Goal: Task Accomplishment & Management: Complete application form

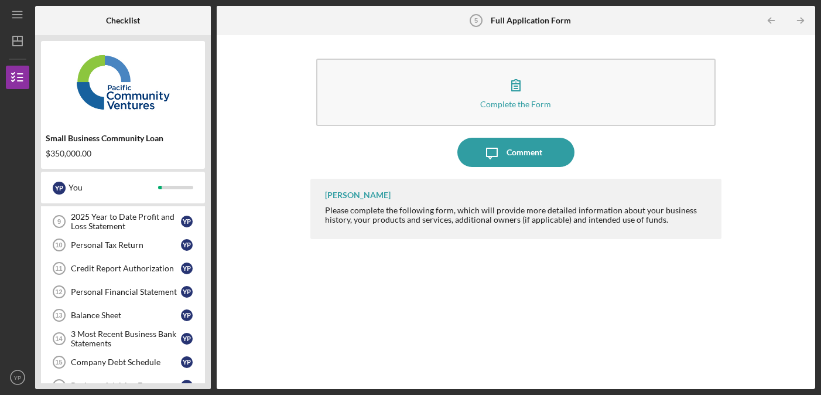
scroll to position [264, 0]
click at [157, 265] on div "Credit Report Authorization" at bounding box center [126, 268] width 110 height 9
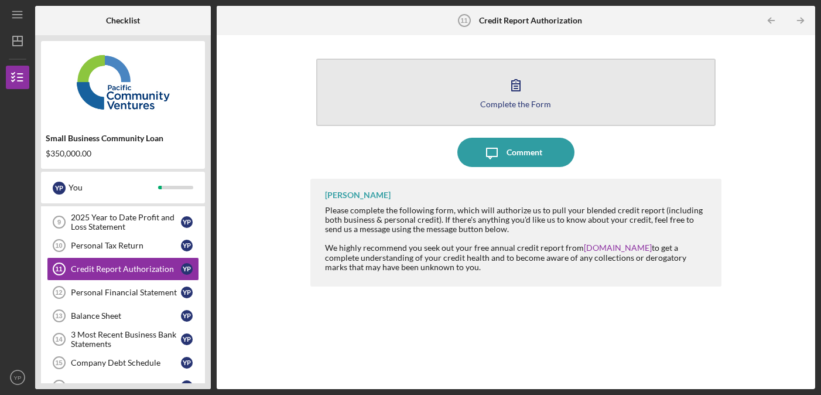
click at [403, 113] on button "Complete the Form Form" at bounding box center [515, 92] width 399 height 67
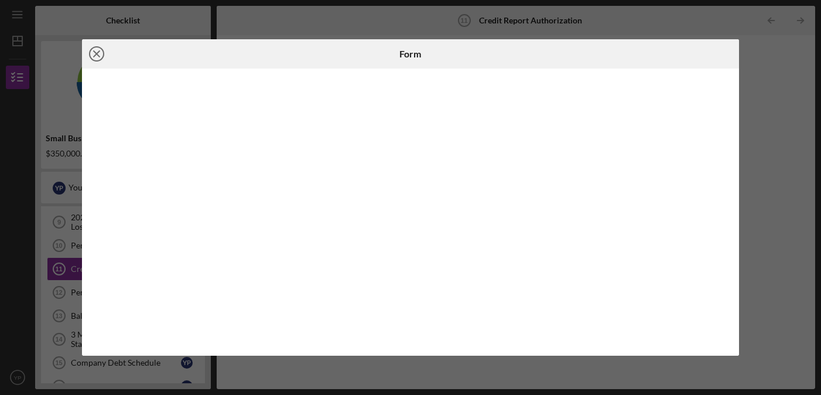
click at [101, 54] on icon "Icon/Close" at bounding box center [96, 53] width 29 height 29
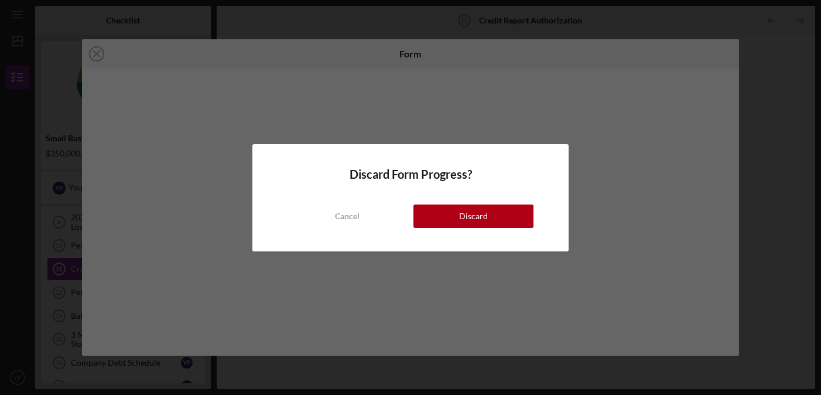
click at [449, 229] on div "Discard Form Progress? Cancel Discard" at bounding box center [411, 197] width 317 height 107
click at [458, 224] on button "Discard" at bounding box center [474, 215] width 120 height 23
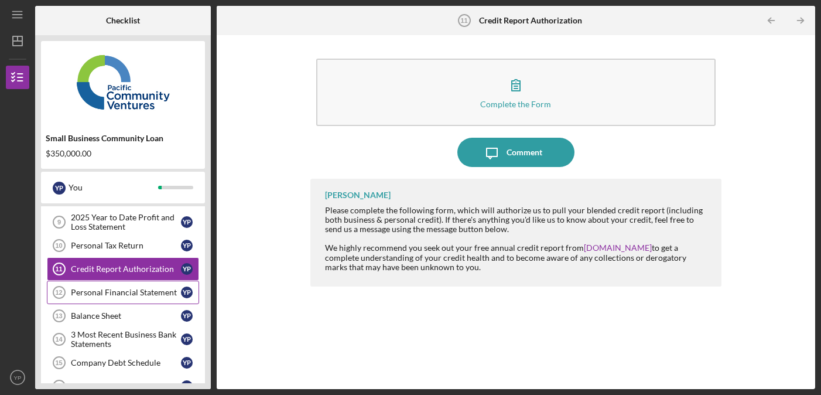
click at [107, 301] on link "Personal Financial Statement 12 Personal Financial Statement Y P" at bounding box center [123, 292] width 152 height 23
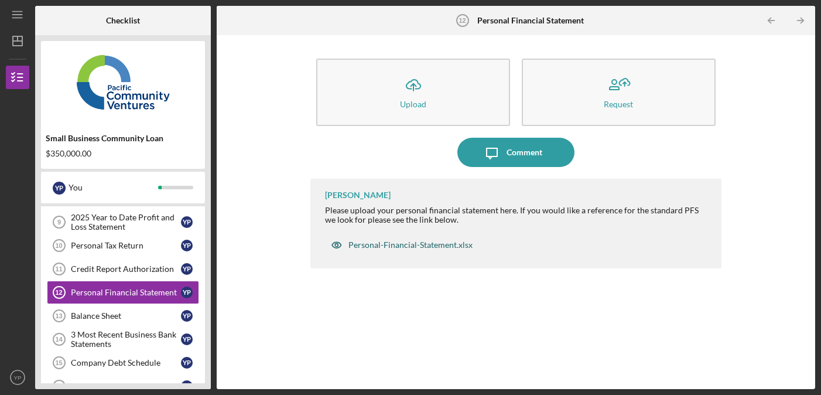
click at [407, 242] on div "Personal-Financial-Statement.xlsx" at bounding box center [411, 244] width 124 height 9
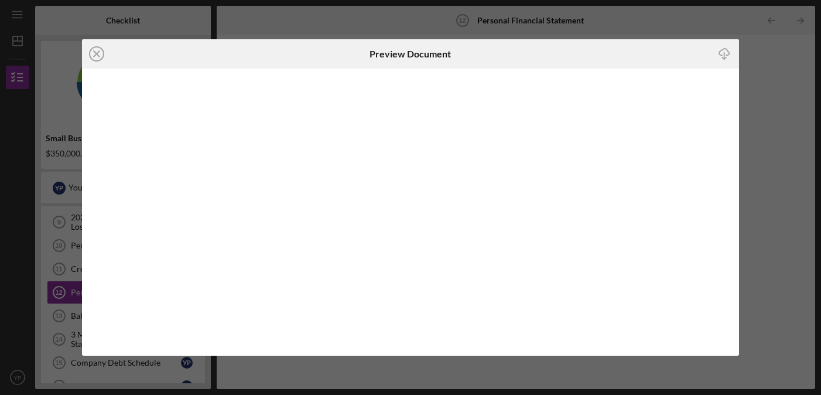
click at [771, 60] on div "Icon/Close Preview Document Icon/Download" at bounding box center [410, 197] width 821 height 395
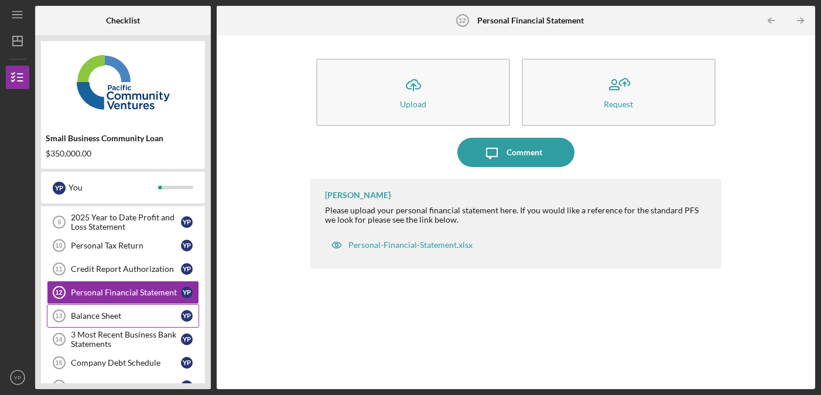
click at [114, 313] on div "Balance Sheet" at bounding box center [126, 315] width 110 height 9
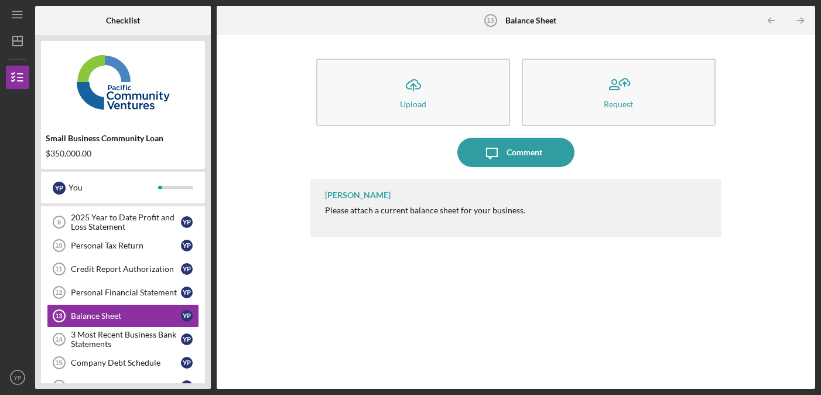
click at [405, 198] on div "[PERSON_NAME] Please attach a current balance sheet for your business." at bounding box center [516, 208] width 411 height 59
click at [410, 212] on div "Please attach a current balance sheet for your business." at bounding box center [425, 210] width 200 height 9
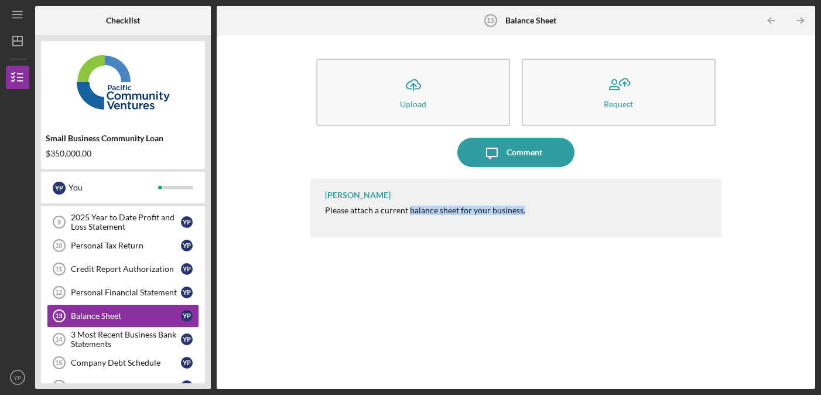
drag, startPoint x: 410, startPoint y: 212, endPoint x: 554, endPoint y: 214, distance: 144.2
click at [554, 214] on div "[PERSON_NAME] Please attach a current balance sheet for your business." at bounding box center [516, 208] width 411 height 59
copy div "balance sheet for your business."
click at [123, 336] on div "3 Most Recent Business Bank Statements" at bounding box center [126, 339] width 110 height 19
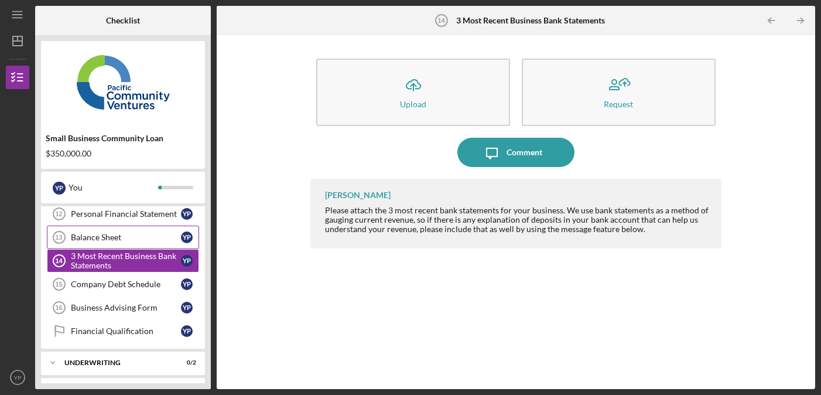
scroll to position [366, 0]
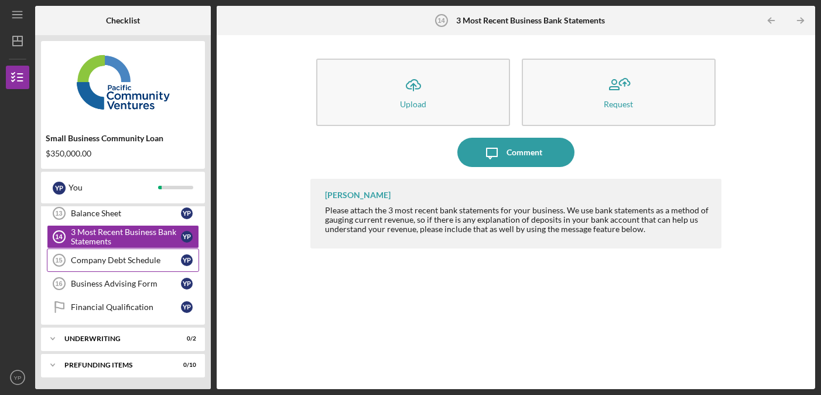
click at [101, 262] on div "Company Debt Schedule" at bounding box center [126, 259] width 110 height 9
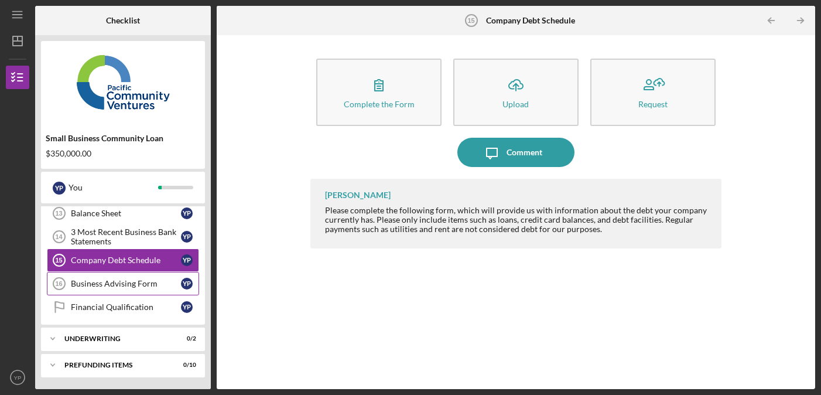
click at [130, 281] on div "Business Advising Form" at bounding box center [126, 283] width 110 height 9
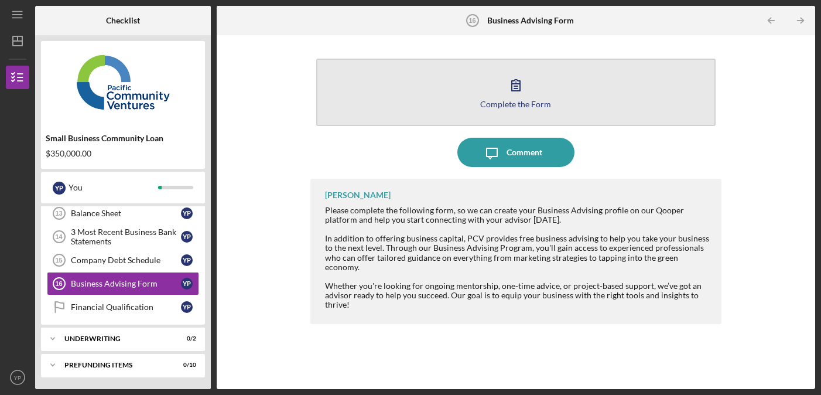
click at [437, 100] on button "Complete the Form Form" at bounding box center [515, 92] width 399 height 67
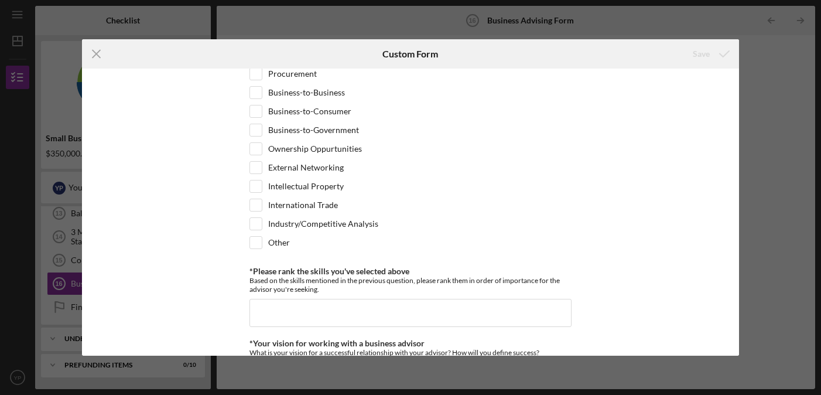
scroll to position [1104, 0]
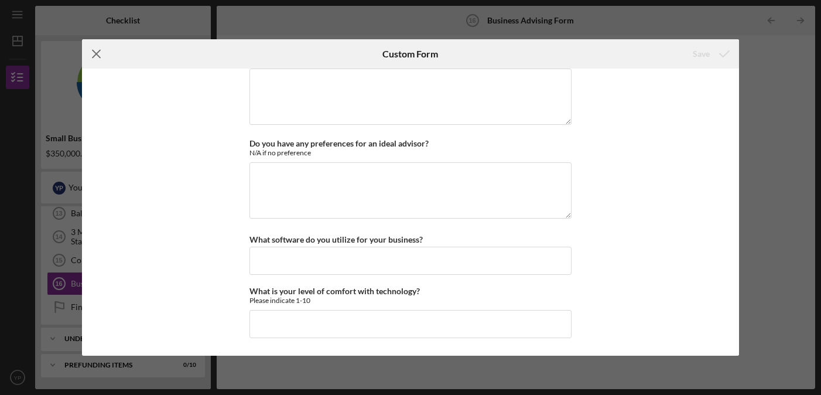
click at [95, 59] on icon "Icon/Menu Close" at bounding box center [96, 53] width 29 height 29
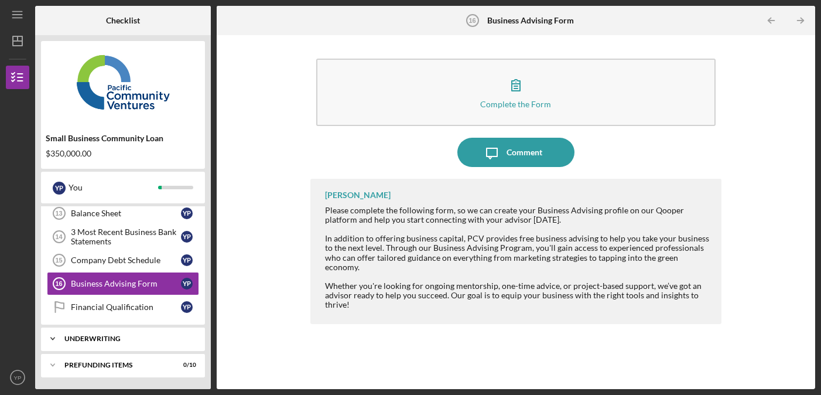
click at [150, 342] on div "Underwriting" at bounding box center [127, 338] width 126 height 7
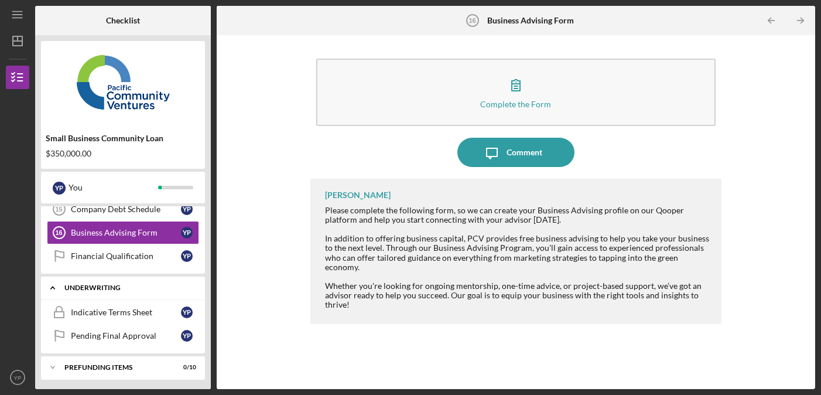
scroll to position [420, 0]
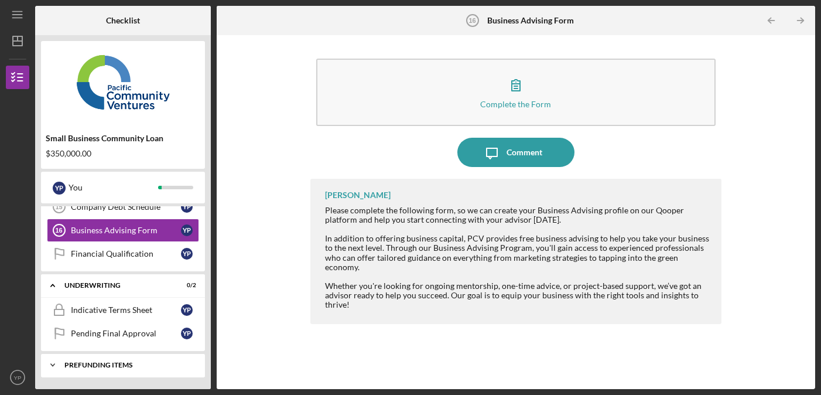
click at [123, 359] on div "Icon/Expander Prefunding Items 0 / 10" at bounding box center [123, 364] width 164 height 23
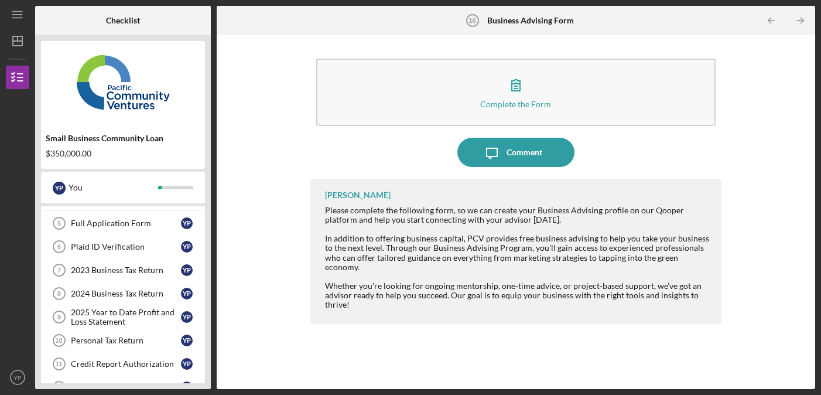
scroll to position [159, 0]
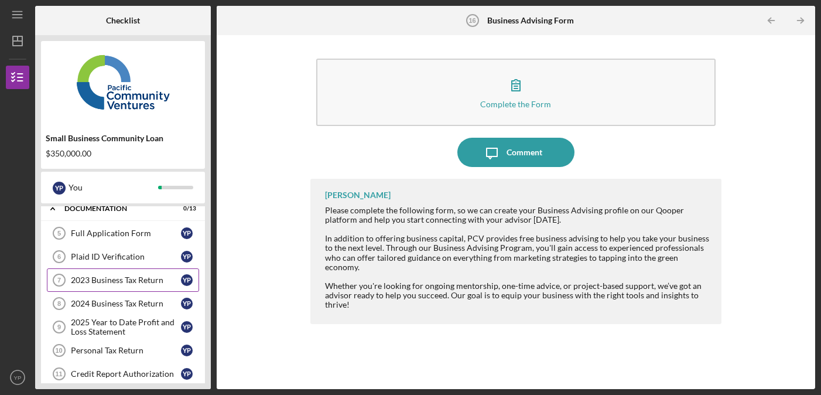
click at [130, 282] on div "2023 Business Tax Return" at bounding box center [126, 279] width 110 height 9
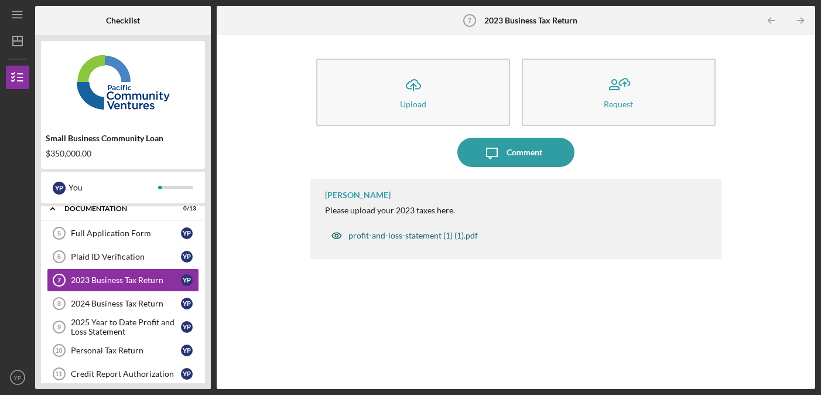
click at [438, 235] on div "profit-and-loss-statement (1) (1).pdf" at bounding box center [413, 235] width 129 height 9
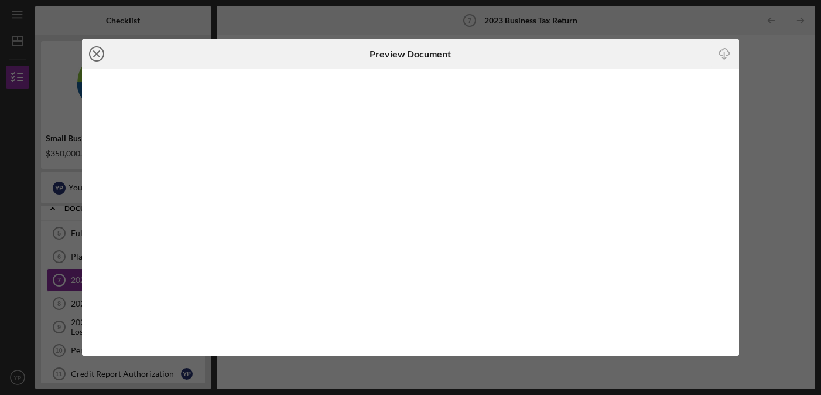
click at [97, 52] on icon "Icon/Close" at bounding box center [96, 53] width 29 height 29
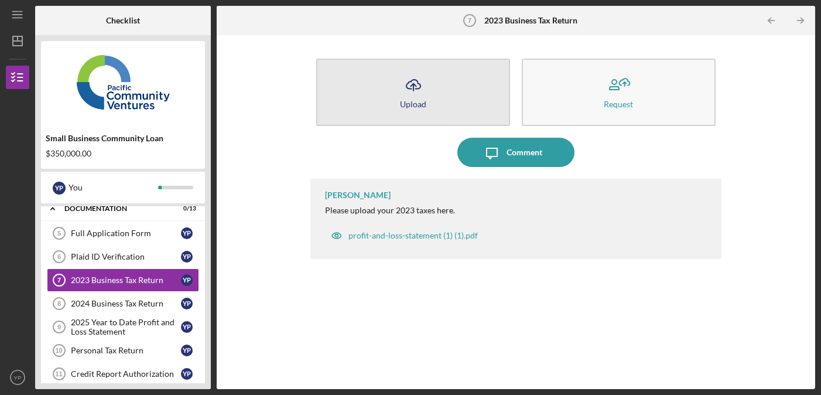
click at [397, 100] on button "Icon/Upload Upload" at bounding box center [413, 92] width 194 height 67
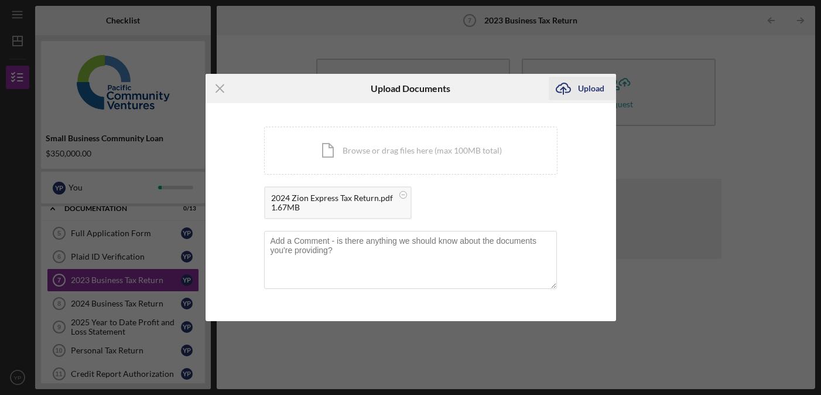
click at [588, 90] on div "Upload" at bounding box center [591, 88] width 26 height 23
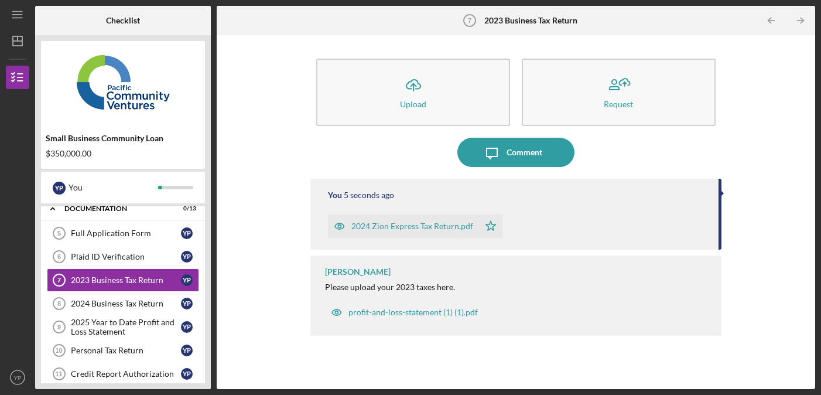
click at [267, 253] on div "Icon/Upload Upload Request Icon/Message Comment You 5 seconds ago 2024 Zion Exp…" at bounding box center [516, 212] width 587 height 342
click at [133, 258] on div "Plaid ID Verification" at bounding box center [126, 256] width 110 height 9
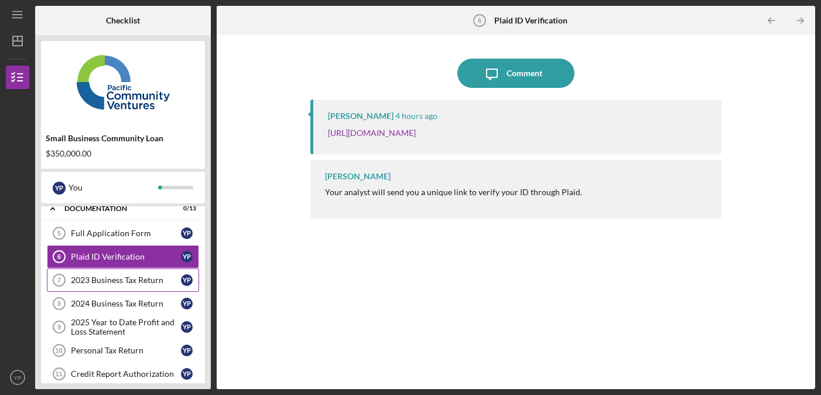
click at [136, 284] on div "2023 Business Tax Return" at bounding box center [126, 279] width 110 height 9
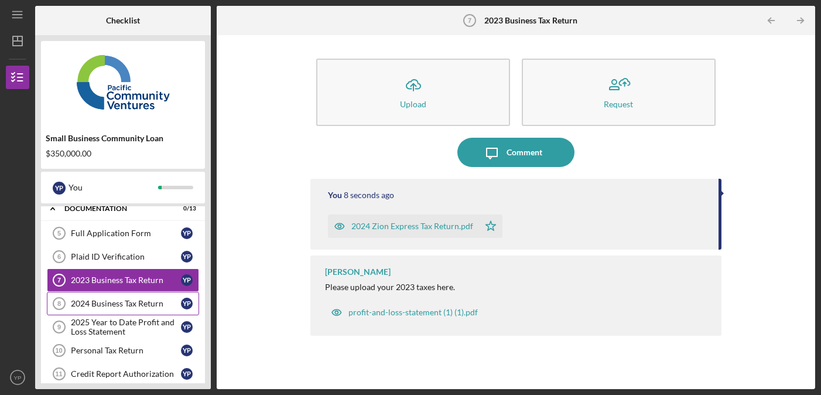
click at [136, 300] on div "2024 Business Tax Return" at bounding box center [126, 303] width 110 height 9
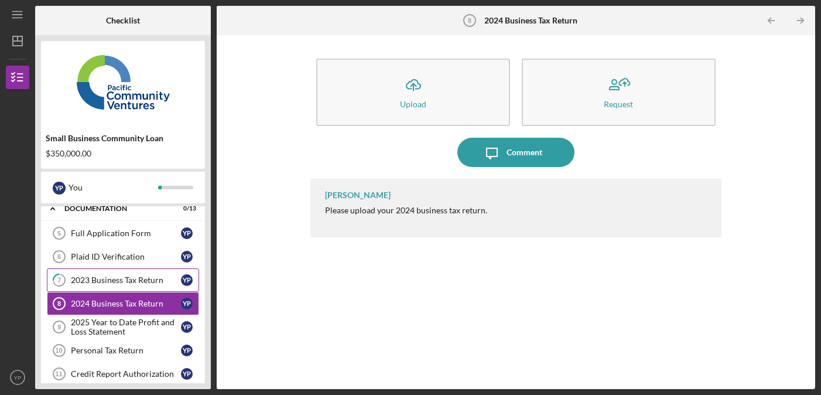
click at [138, 284] on div "2023 Business Tax Return" at bounding box center [126, 279] width 110 height 9
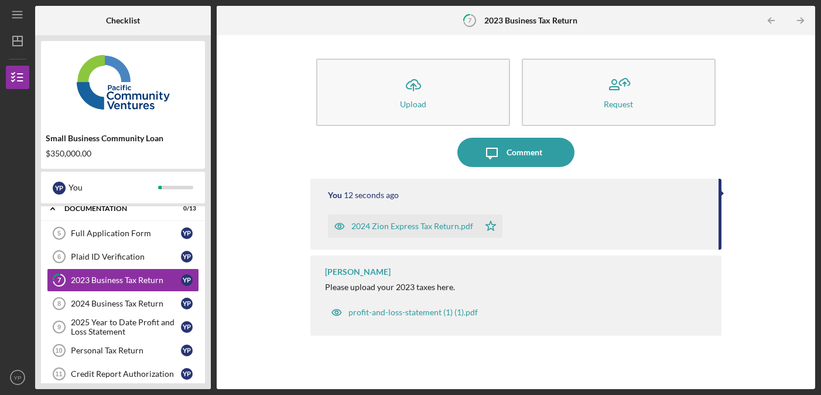
drag, startPoint x: 472, startPoint y: 229, endPoint x: 366, endPoint y: 230, distance: 106.1
click at [366, 230] on div "2024 Zion Express Tax Return.pdf" at bounding box center [413, 225] width 122 height 9
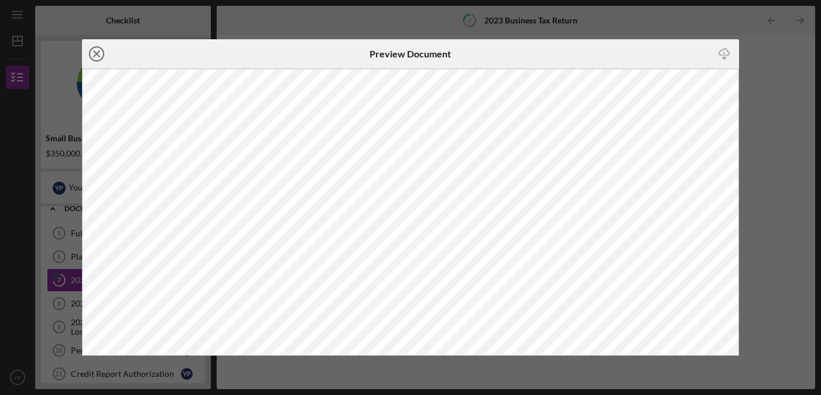
click at [97, 51] on icon "Icon/Close" at bounding box center [96, 53] width 29 height 29
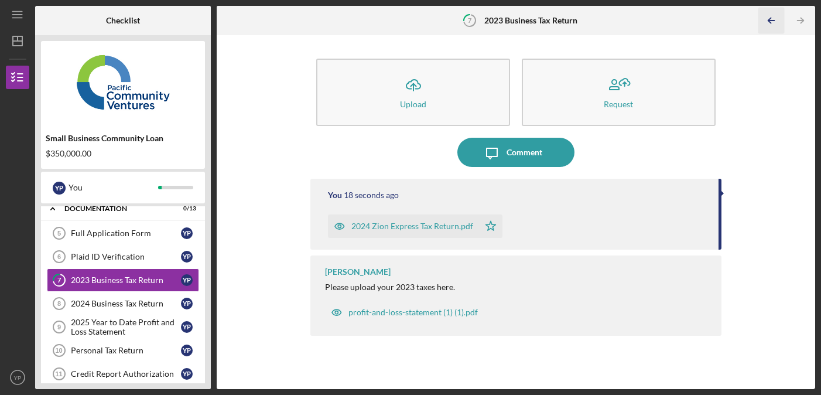
click at [775, 21] on icon "Icon/Table Pagination Arrow" at bounding box center [772, 21] width 26 height 26
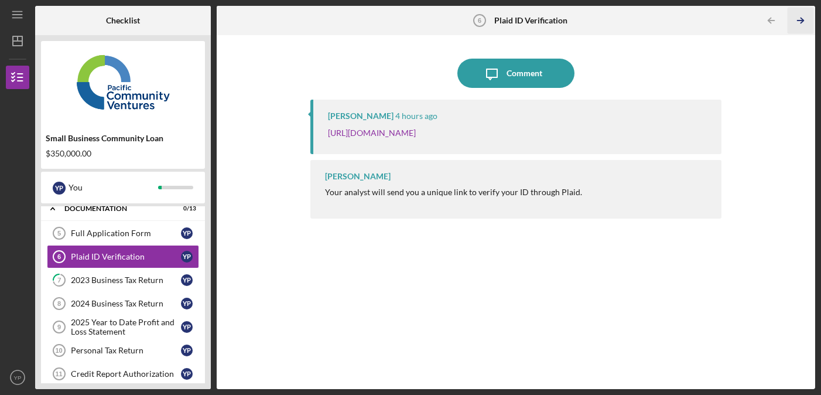
click at [804, 19] on icon "Icon/Table Pagination Arrow" at bounding box center [801, 21] width 26 height 26
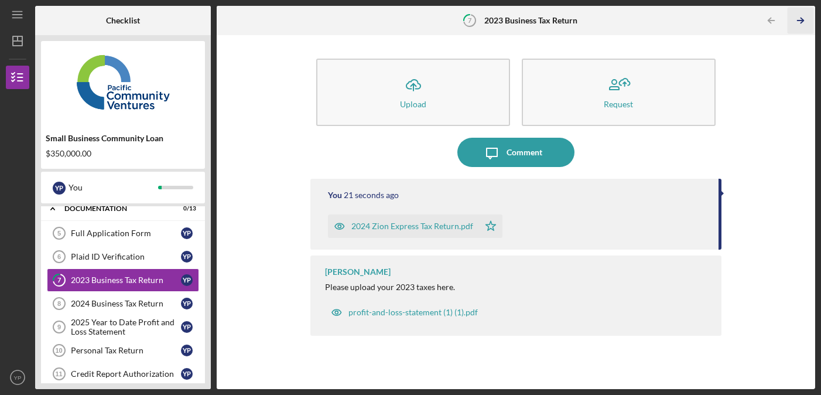
click at [804, 19] on icon "Icon/Table Pagination Arrow" at bounding box center [801, 21] width 26 height 26
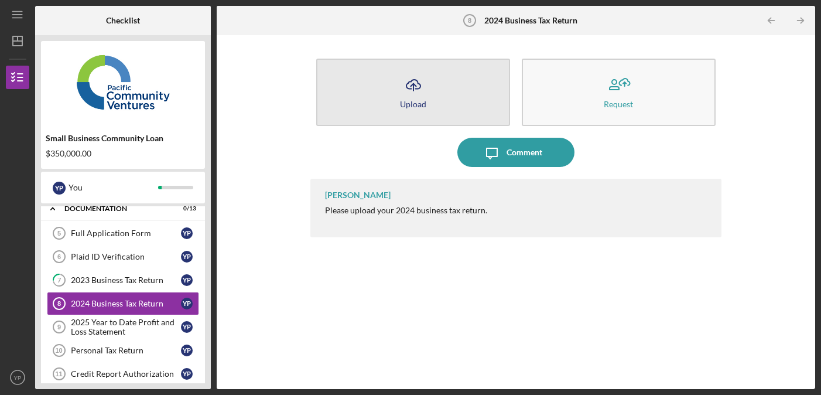
click at [415, 113] on button "Icon/Upload Upload" at bounding box center [413, 92] width 194 height 67
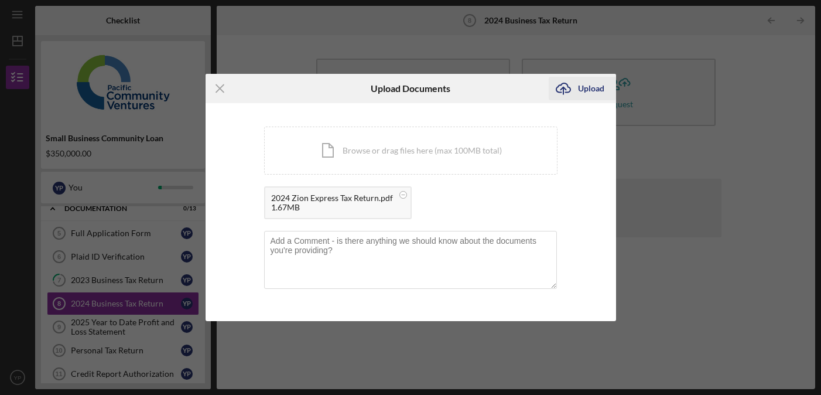
click at [587, 87] on div "Upload" at bounding box center [591, 88] width 26 height 23
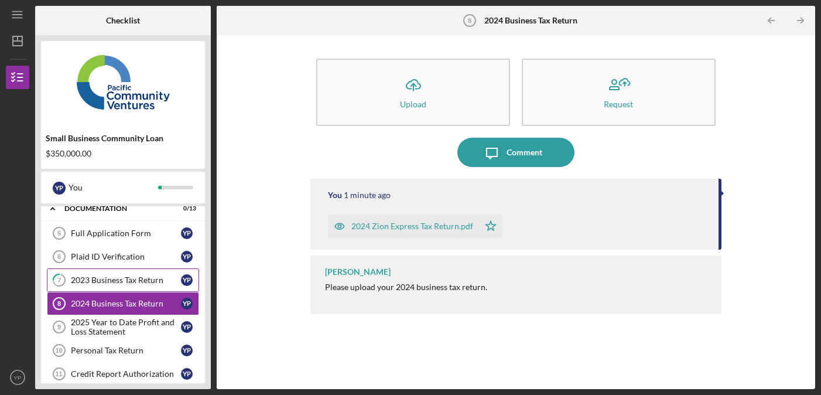
click at [126, 275] on link "7 2023 Business Tax Return Y P" at bounding box center [123, 279] width 152 height 23
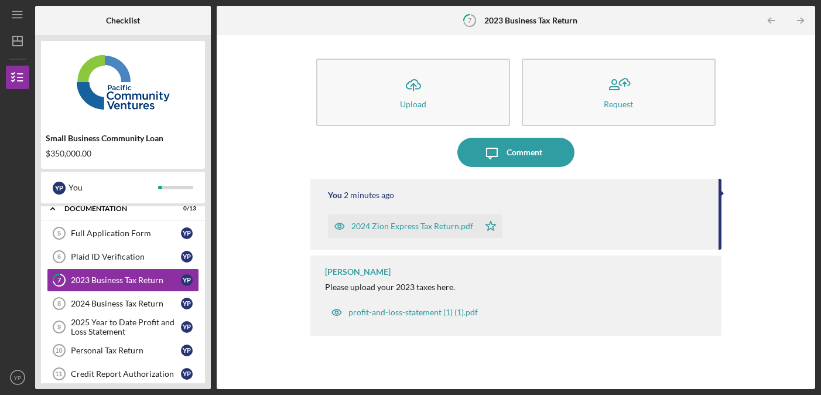
drag, startPoint x: 428, startPoint y: 220, endPoint x: 318, endPoint y: 248, distance: 113.7
click at [318, 248] on div "You 2 minutes ago 2024 Zion Express Tax Return.pdf Icon/Star" at bounding box center [516, 214] width 411 height 71
click at [546, 151] on button "Icon/Message Comment" at bounding box center [516, 152] width 117 height 29
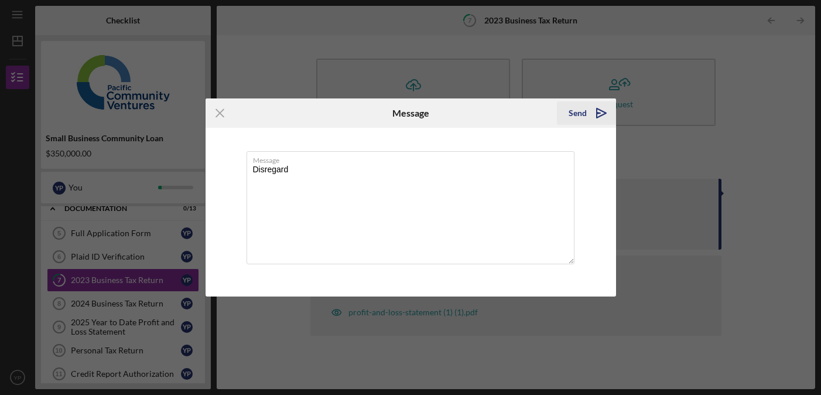
type textarea "Disregard"
click at [592, 114] on icon "Icon/icon-invite-send" at bounding box center [601, 112] width 29 height 29
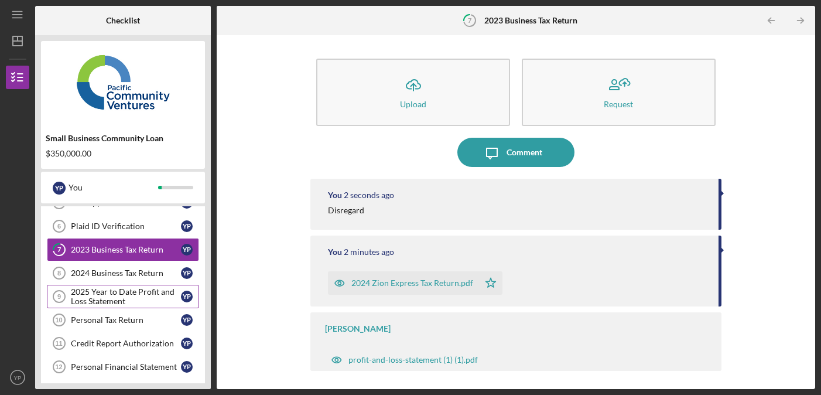
scroll to position [190, 0]
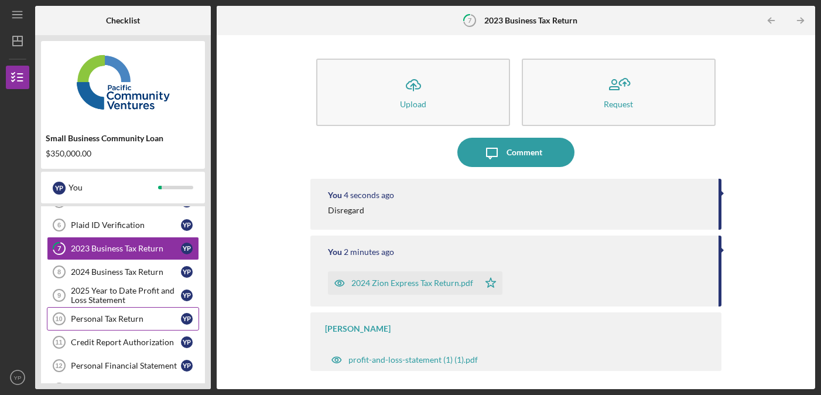
click at [141, 319] on div "Personal Tax Return" at bounding box center [126, 318] width 110 height 9
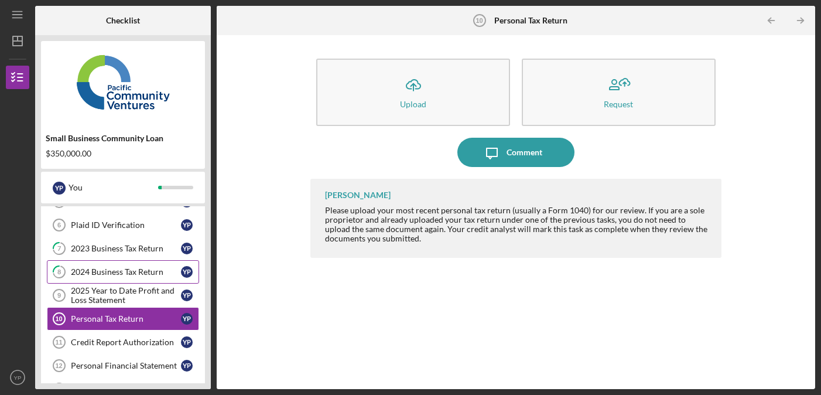
click at [101, 267] on link "8 2024 Business Tax Return Y P" at bounding box center [123, 271] width 152 height 23
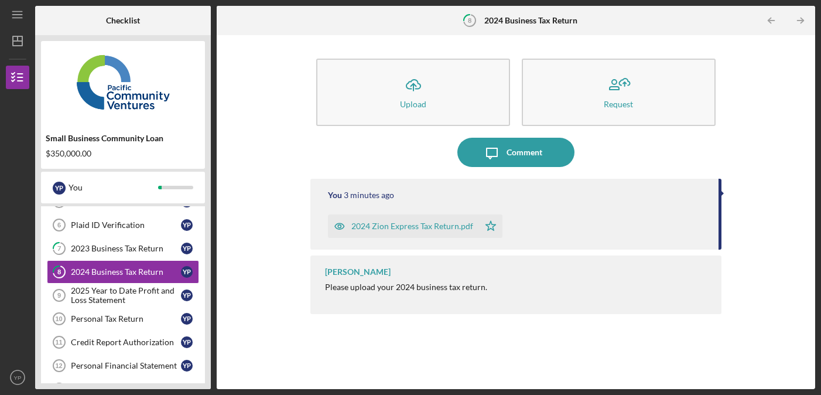
click at [385, 229] on div "2024 Zion Express Tax Return.pdf" at bounding box center [413, 225] width 122 height 9
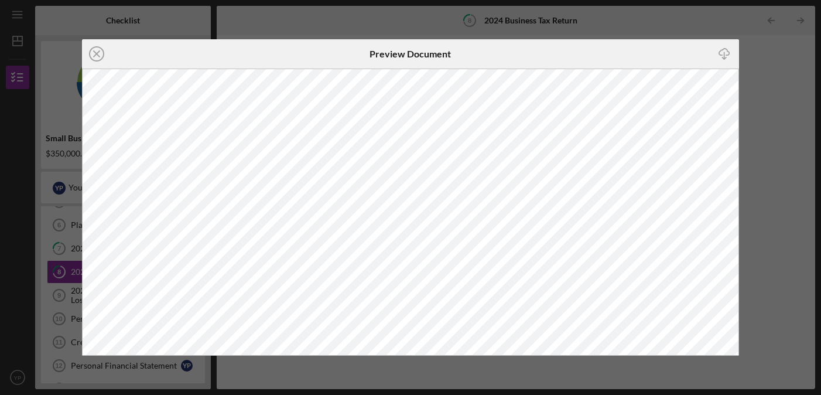
click at [353, 19] on div "Icon/Close Preview Document Icon/Download" at bounding box center [410, 197] width 821 height 395
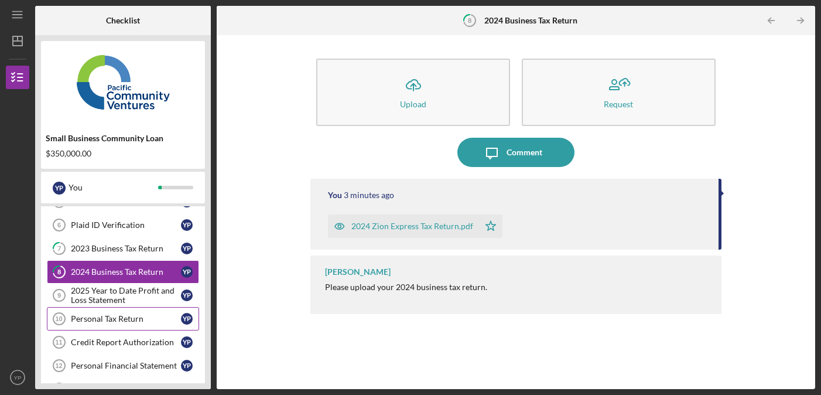
click at [134, 323] on div "Personal Tax Return" at bounding box center [126, 318] width 110 height 9
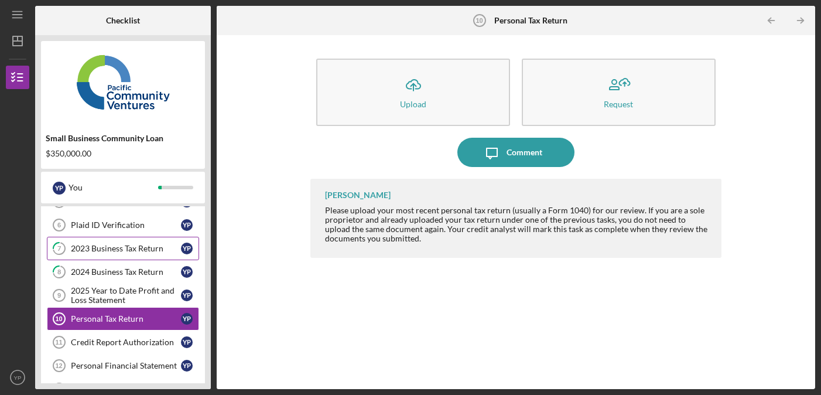
click at [139, 241] on link "7 2023 Business Tax Return Y P" at bounding box center [123, 248] width 152 height 23
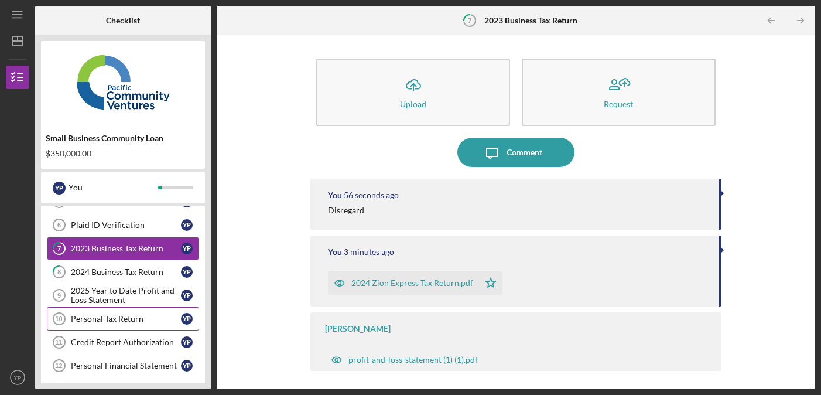
click at [128, 315] on div "Personal Tax Return" at bounding box center [126, 318] width 110 height 9
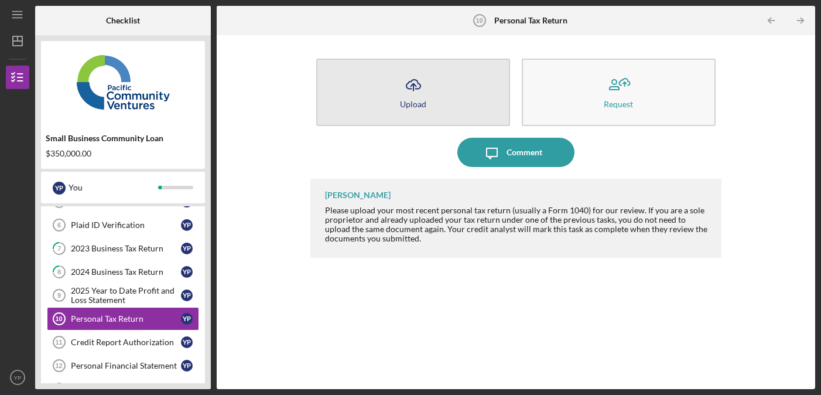
click at [376, 97] on button "Icon/Upload Upload" at bounding box center [413, 92] width 194 height 67
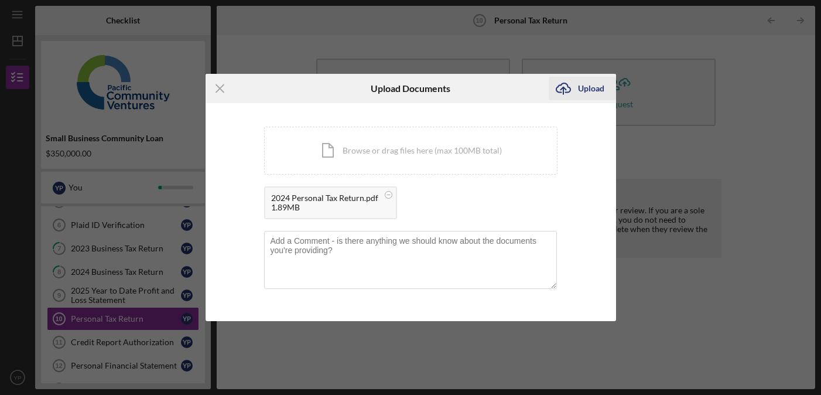
click at [586, 90] on div "Upload" at bounding box center [591, 88] width 26 height 23
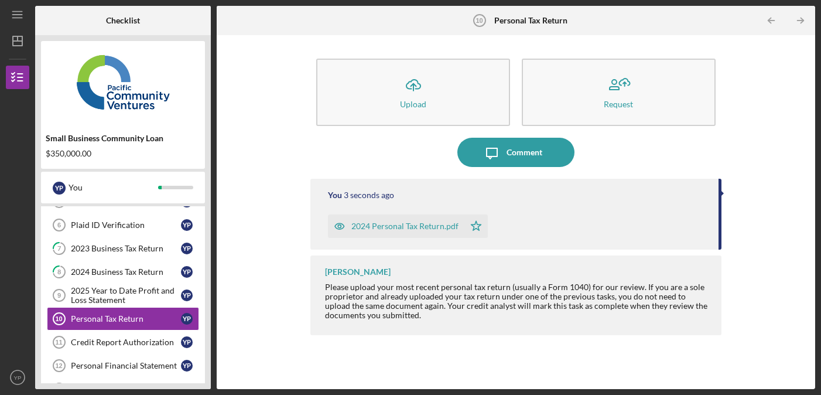
click at [266, 308] on div "Icon/Upload Upload Request Icon/Message Comment You 3 seconds ago 2024 Personal…" at bounding box center [516, 212] width 587 height 342
click at [80, 295] on div "2025 Year to Date Profit and Loss Statement" at bounding box center [126, 295] width 110 height 19
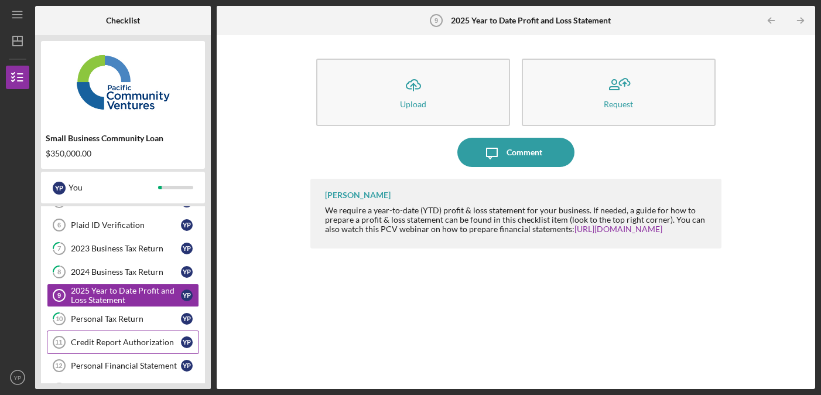
click at [93, 336] on link "Credit Report Authorization 11 Credit Report Authorization Y P" at bounding box center [123, 341] width 152 height 23
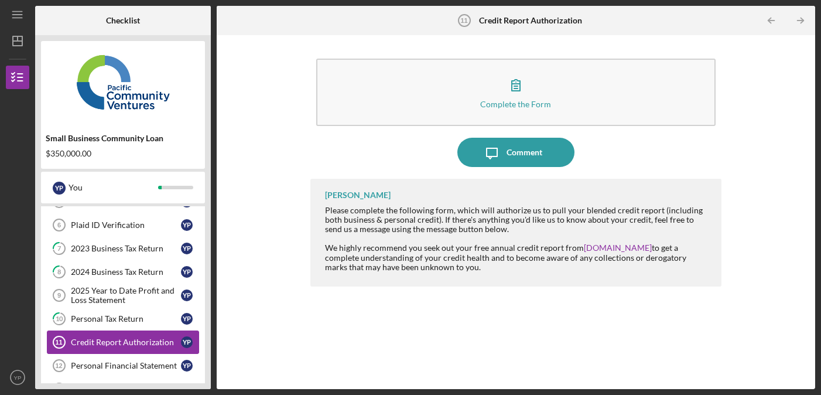
scroll to position [193, 0]
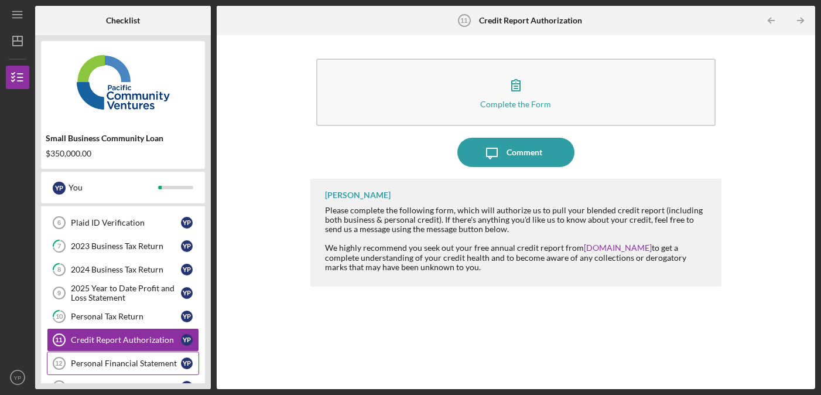
click at [89, 363] on div "Personal Financial Statement" at bounding box center [126, 363] width 110 height 9
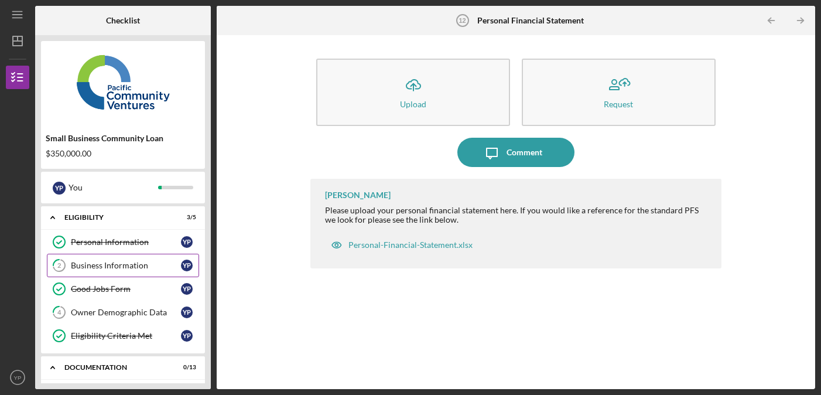
click at [104, 271] on link "2 Business Information Y P" at bounding box center [123, 265] width 152 height 23
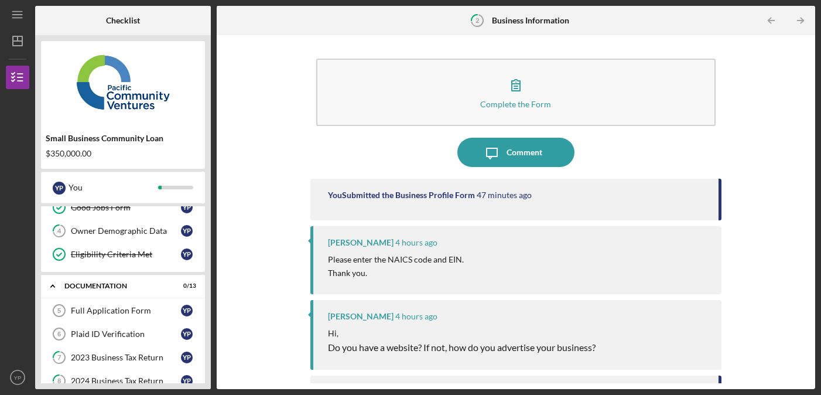
scroll to position [85, 0]
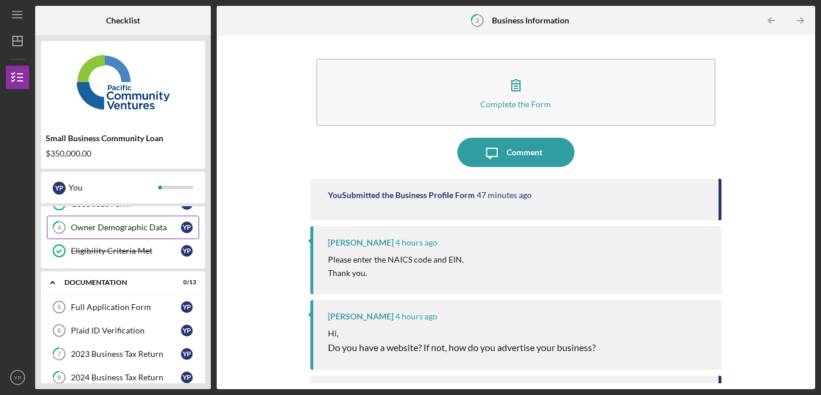
click at [121, 232] on link "4 Owner Demographic Data Y P" at bounding box center [123, 227] width 152 height 23
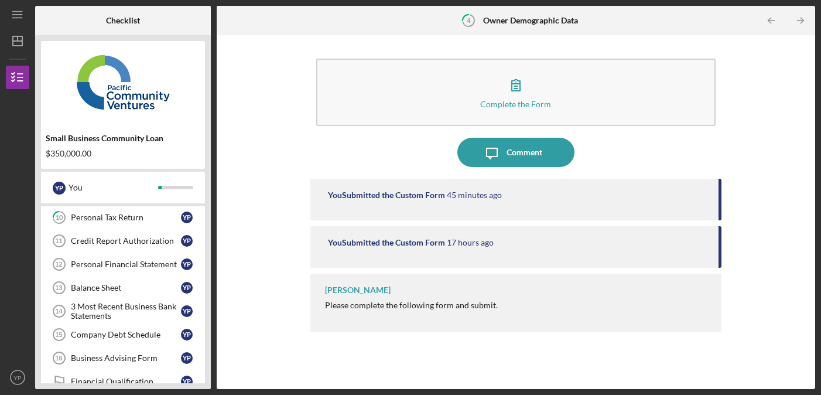
scroll to position [155, 0]
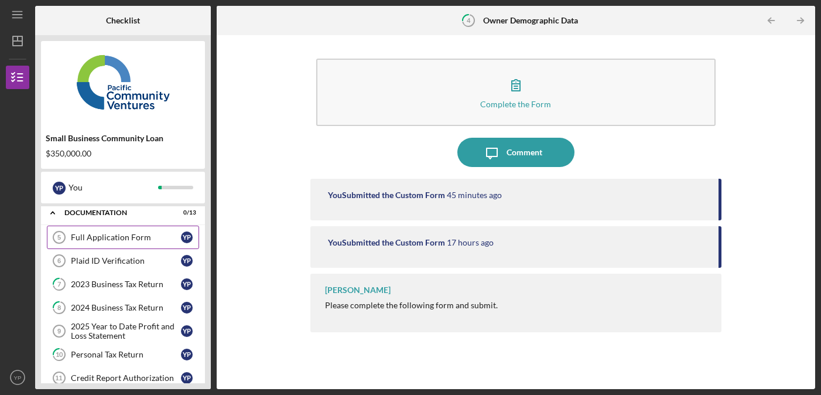
click at [102, 242] on div "Full Application Form" at bounding box center [126, 237] width 110 height 9
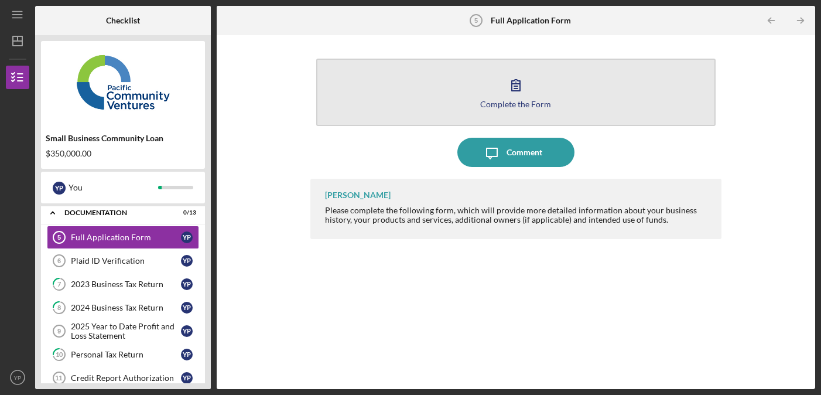
click at [510, 102] on div "Complete the Form" at bounding box center [515, 104] width 71 height 9
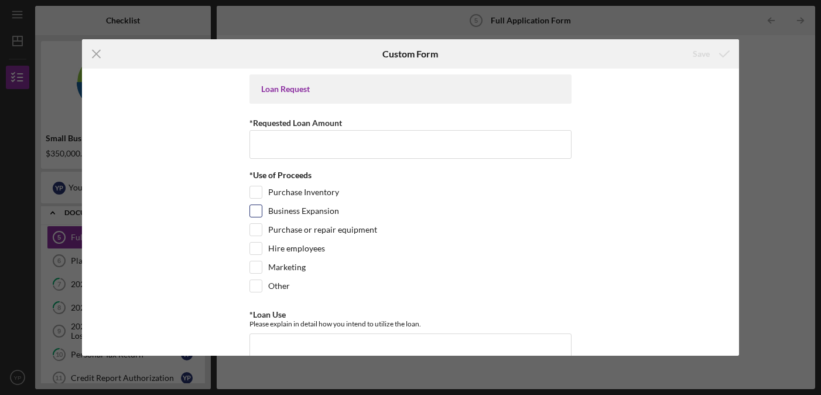
scroll to position [5, 0]
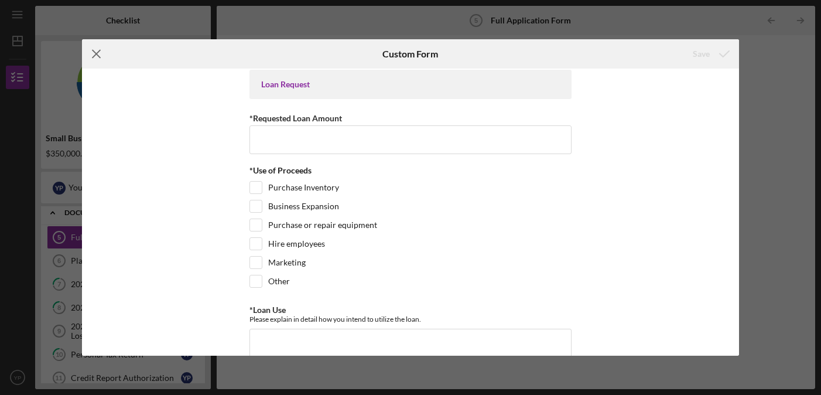
click at [89, 50] on icon "Icon/Menu Close" at bounding box center [96, 53] width 29 height 29
